Goal: Task Accomplishment & Management: Use online tool/utility

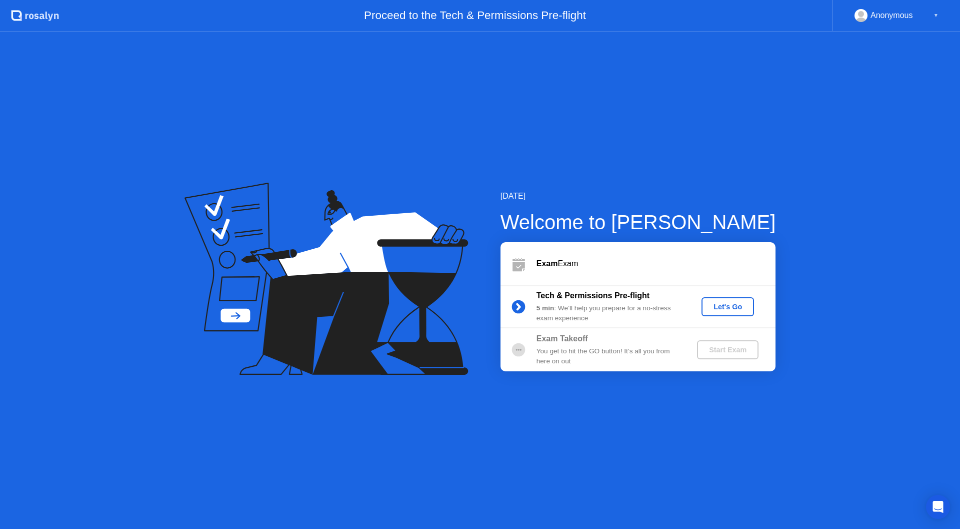
click at [742, 310] on div "Let's Go" at bounding box center [728, 307] width 45 height 8
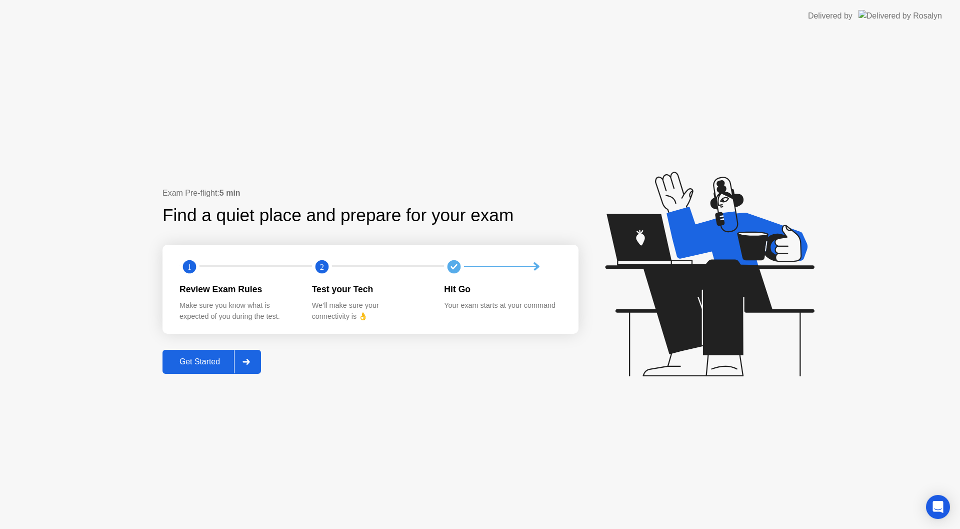
click at [194, 362] on div "Get Started" at bounding box center [200, 361] width 69 height 9
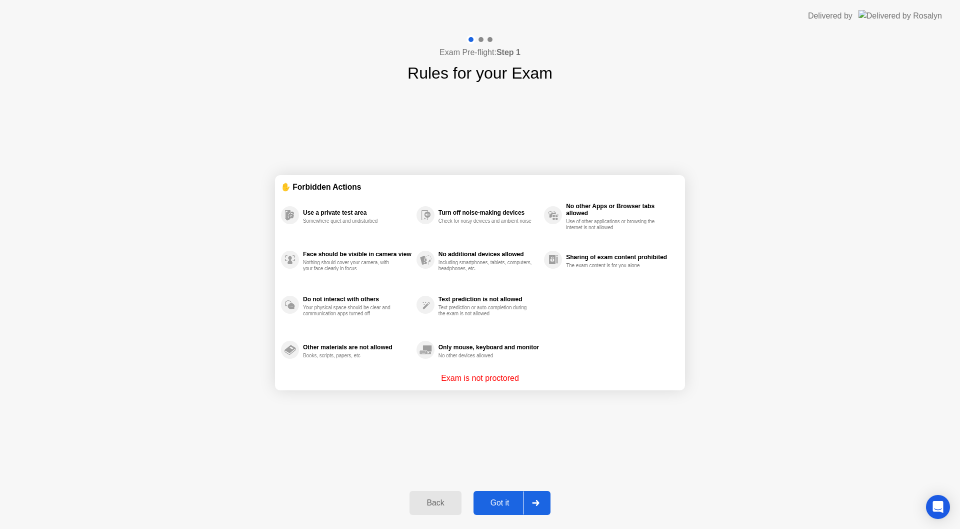
click at [510, 494] on button "Got it" at bounding box center [512, 503] width 77 height 24
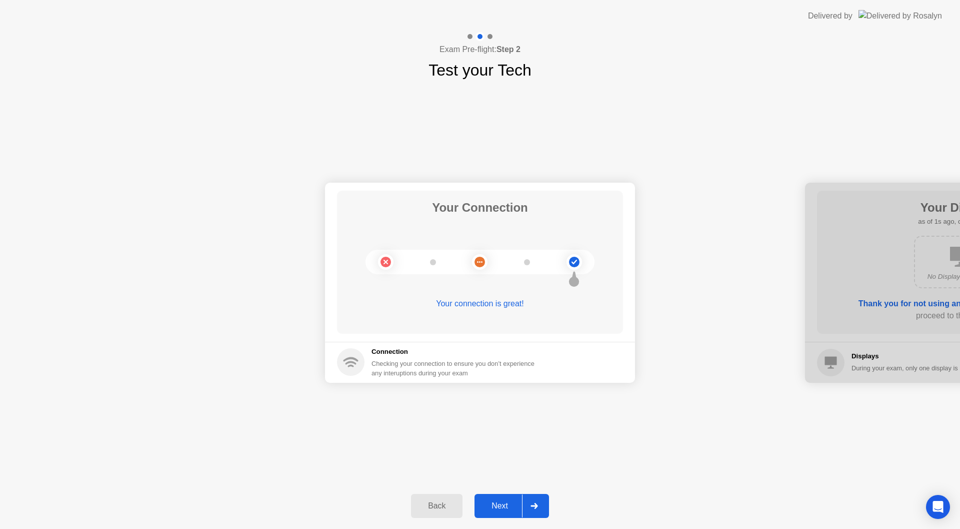
click at [510, 495] on button "Next" at bounding box center [512, 506] width 75 height 24
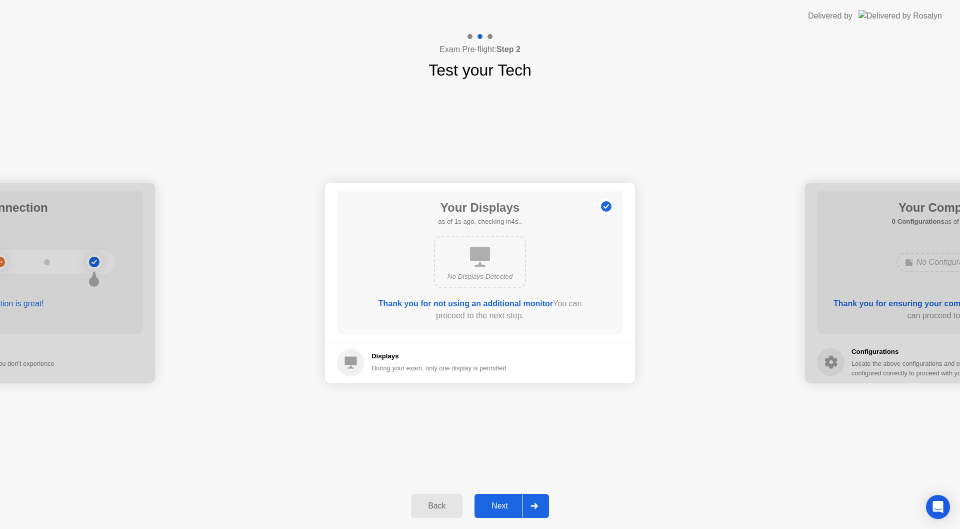
click at [526, 494] on button "Next" at bounding box center [512, 506] width 75 height 24
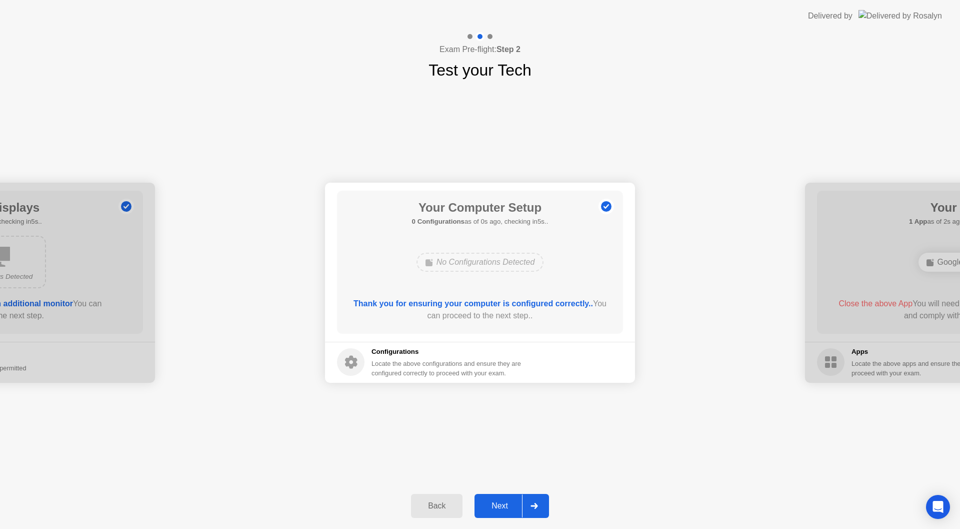
click at [526, 494] on button "Next" at bounding box center [512, 506] width 75 height 24
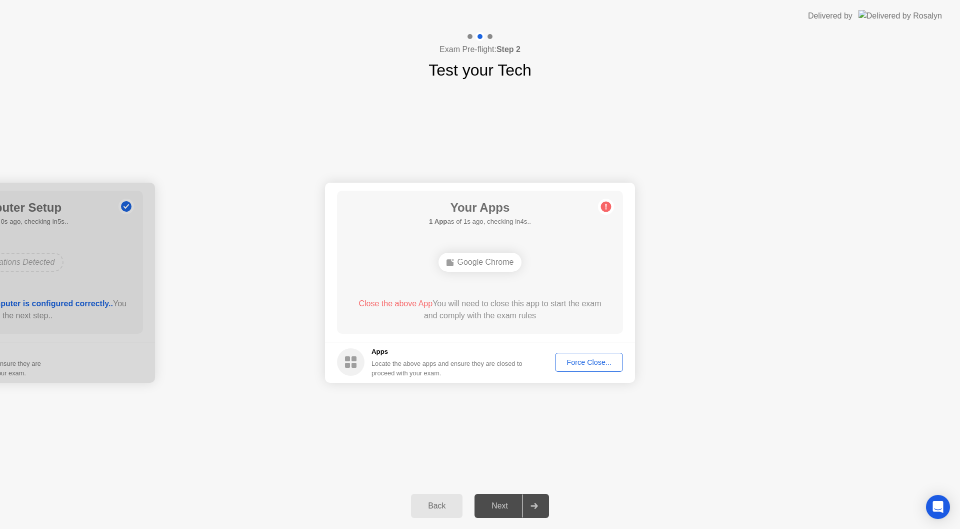
click at [539, 490] on div "Back Next" at bounding box center [480, 506] width 960 height 46
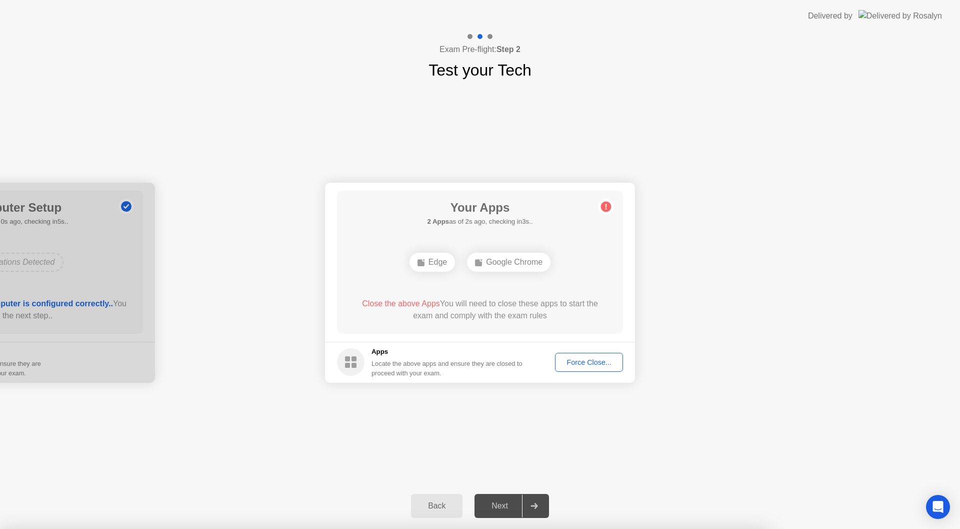
click at [592, 361] on div "Force Close..." at bounding box center [589, 362] width 61 height 8
click at [584, 358] on div "Force Close..." at bounding box center [589, 362] width 61 height 8
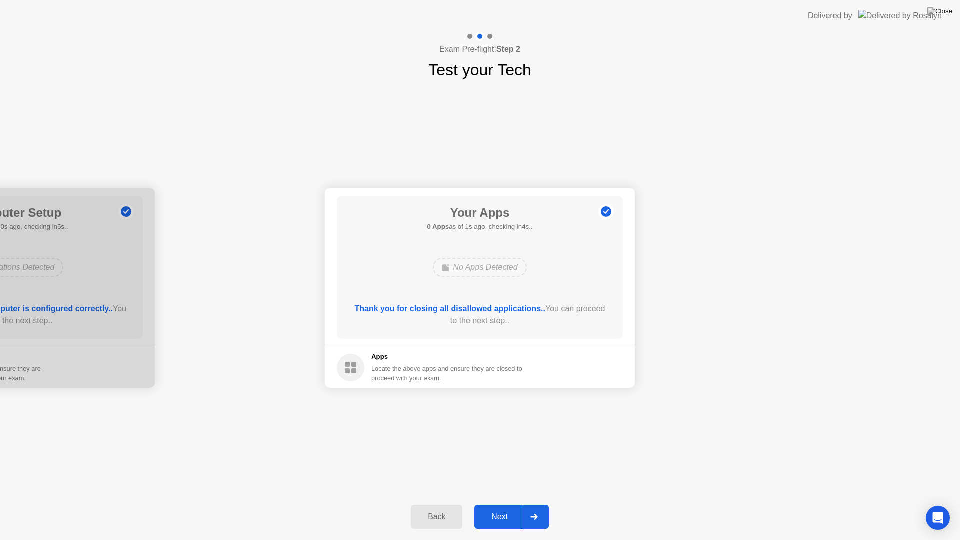
click at [507, 513] on div "Next" at bounding box center [500, 517] width 45 height 9
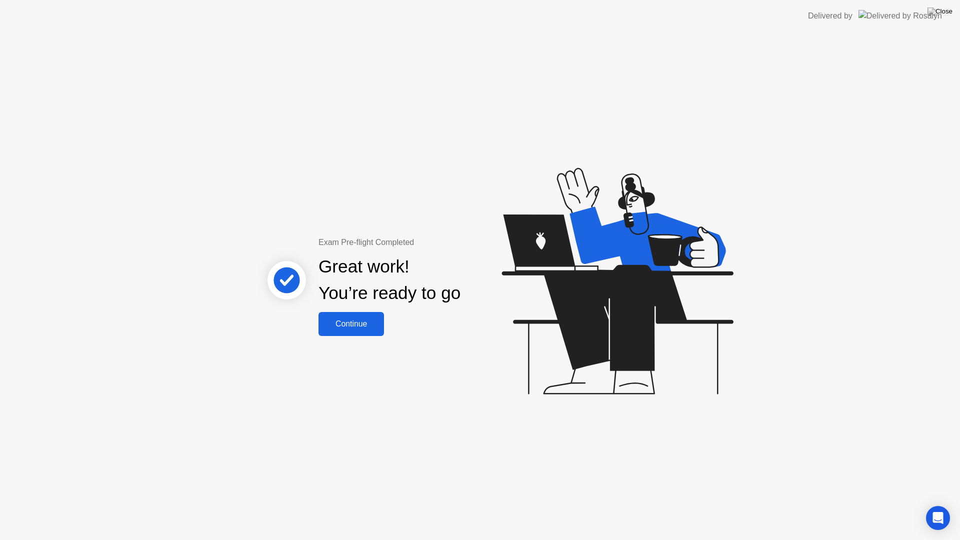
click at [341, 326] on div "Continue" at bounding box center [352, 324] width 60 height 9
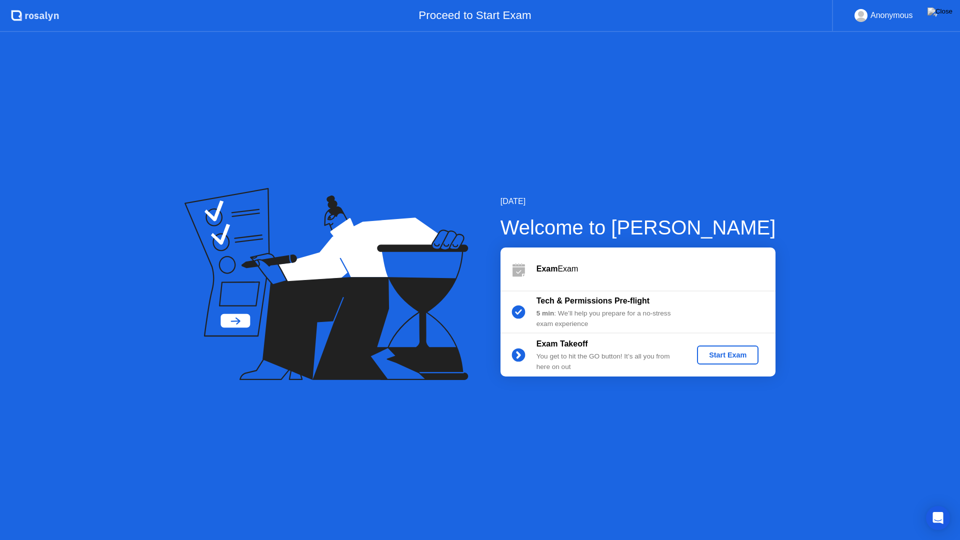
click at [728, 359] on div "Start Exam" at bounding box center [728, 355] width 54 height 8
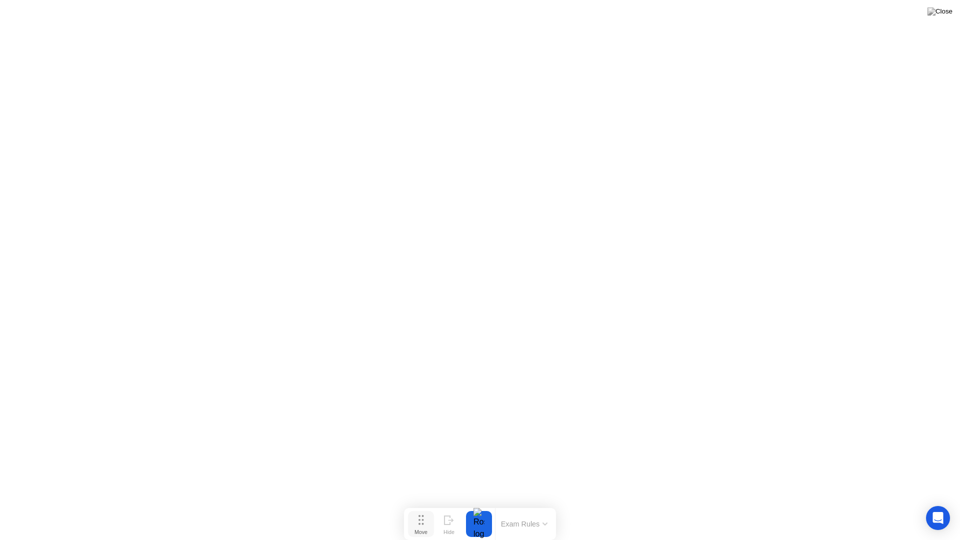
drag, startPoint x: 420, startPoint y: 518, endPoint x: 0, endPoint y: 535, distance: 420.5
click at [404, 528] on div "Move Hide Exam Rules" at bounding box center [480, 524] width 152 height 32
